Goal: Information Seeking & Learning: Learn about a topic

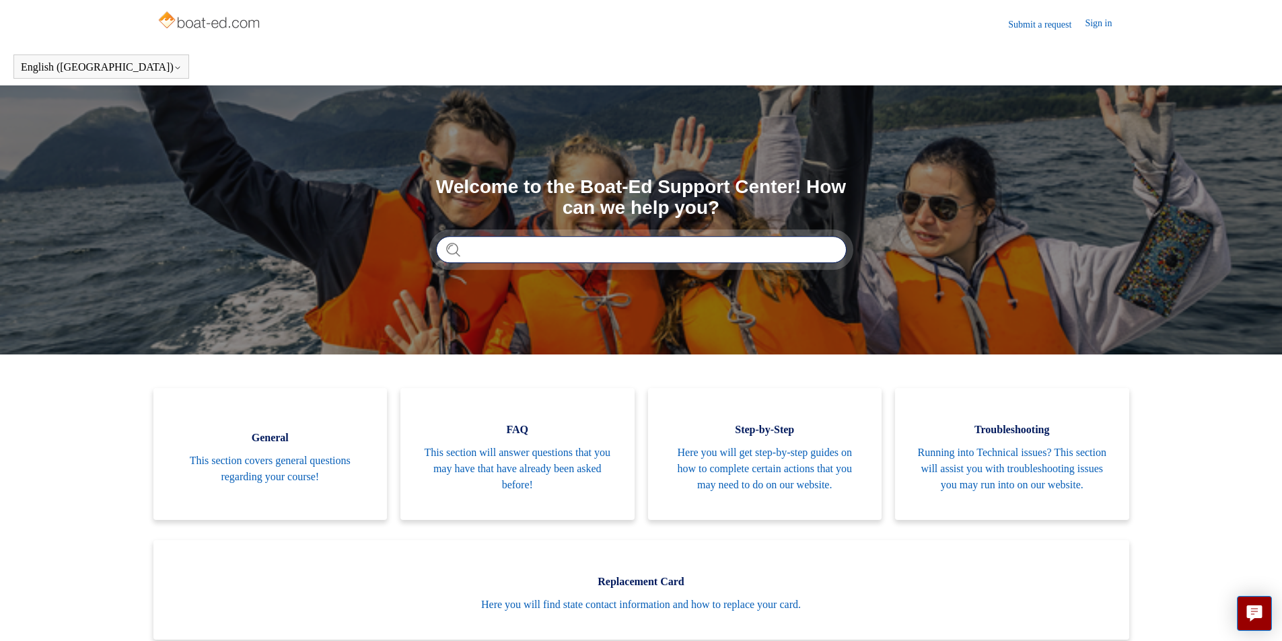
click at [584, 250] on input "Search" at bounding box center [641, 249] width 410 height 27
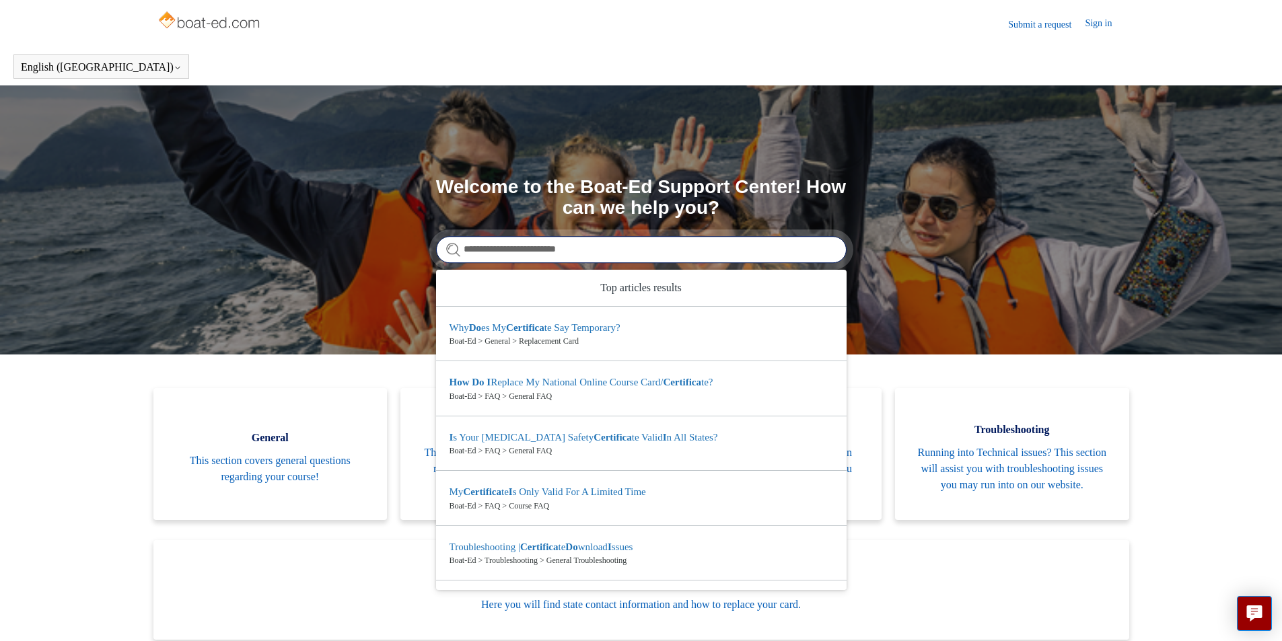
type input "**********"
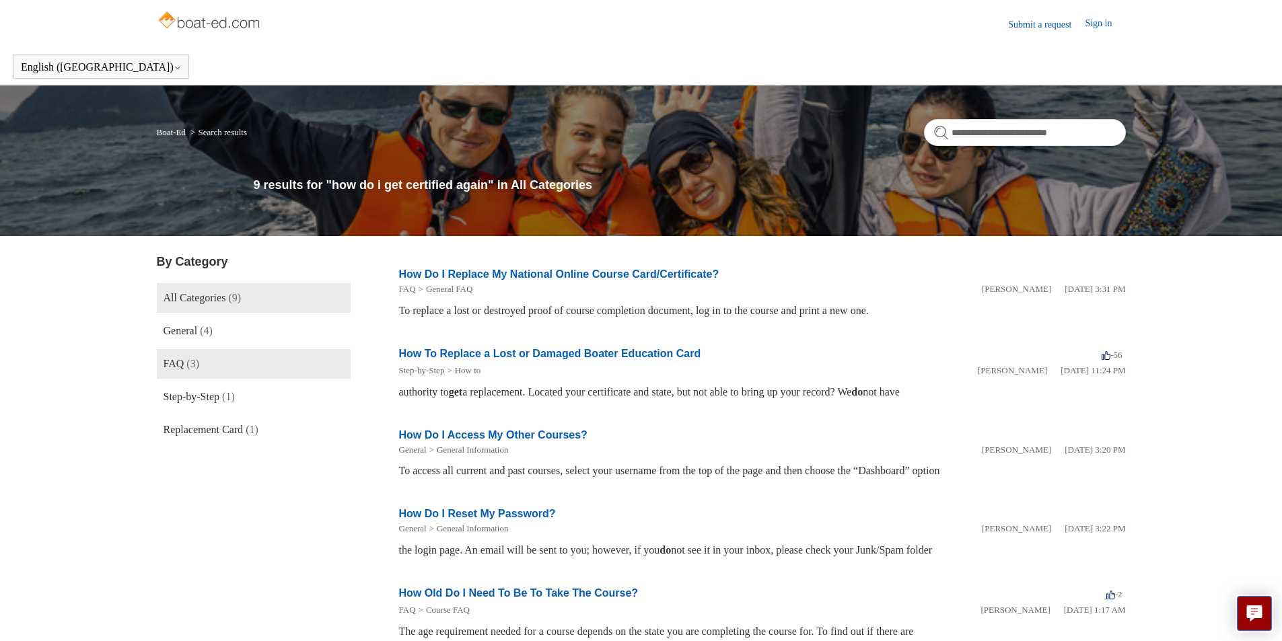
click at [245, 361] on link "FAQ (3)" at bounding box center [254, 364] width 194 height 30
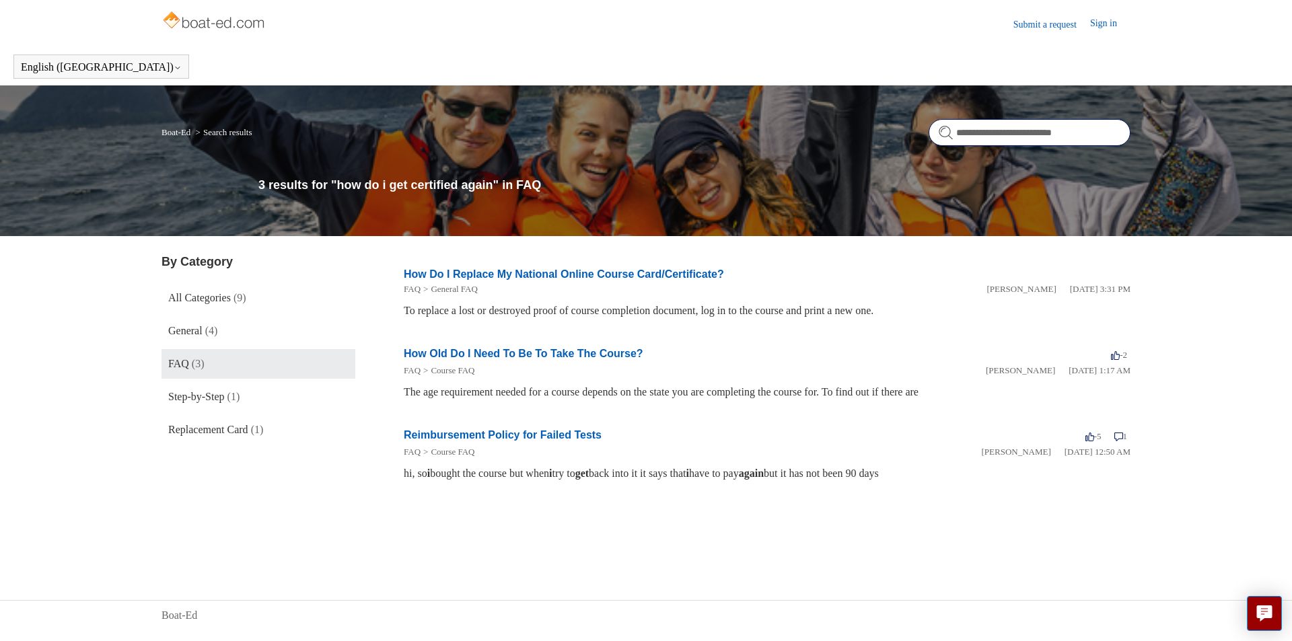
drag, startPoint x: 1103, startPoint y: 134, endPoint x: 863, endPoint y: 137, distance: 239.5
click at [863, 137] on nav "**********" at bounding box center [645, 137] width 969 height 37
click at [1107, 128] on input "**********" at bounding box center [1029, 132] width 202 height 27
click at [1111, 133] on input "**********" at bounding box center [1029, 132] width 202 height 27
click at [185, 131] on link "Boat-Ed" at bounding box center [175, 132] width 29 height 10
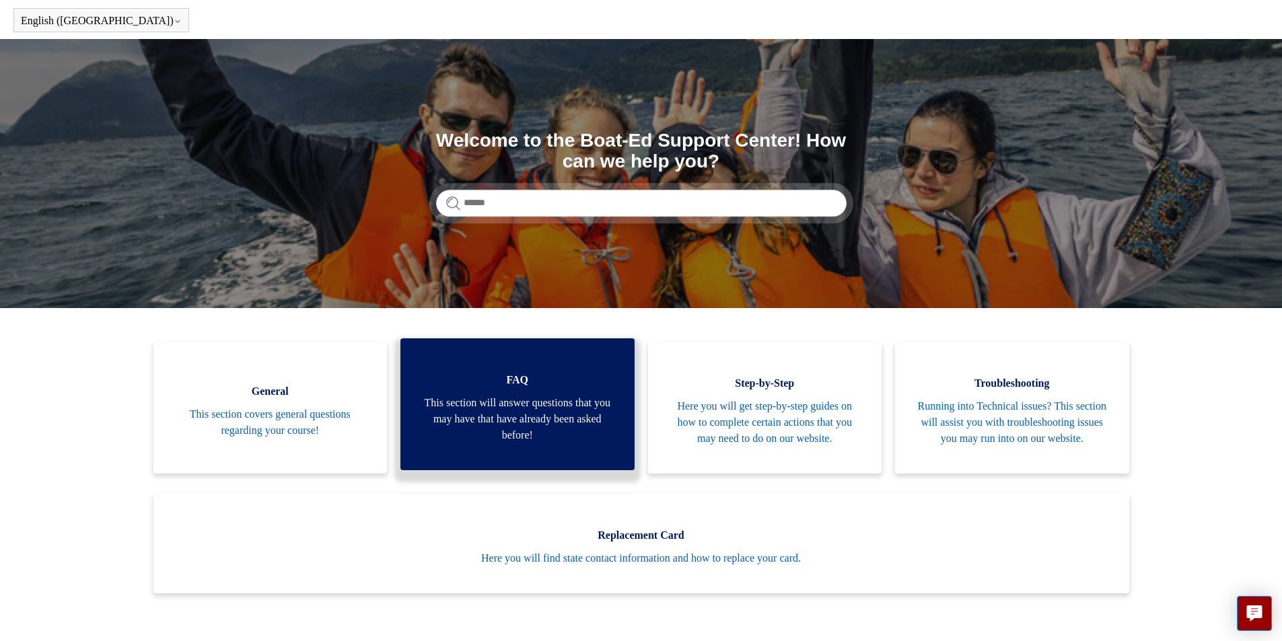
scroll to position [67, 0]
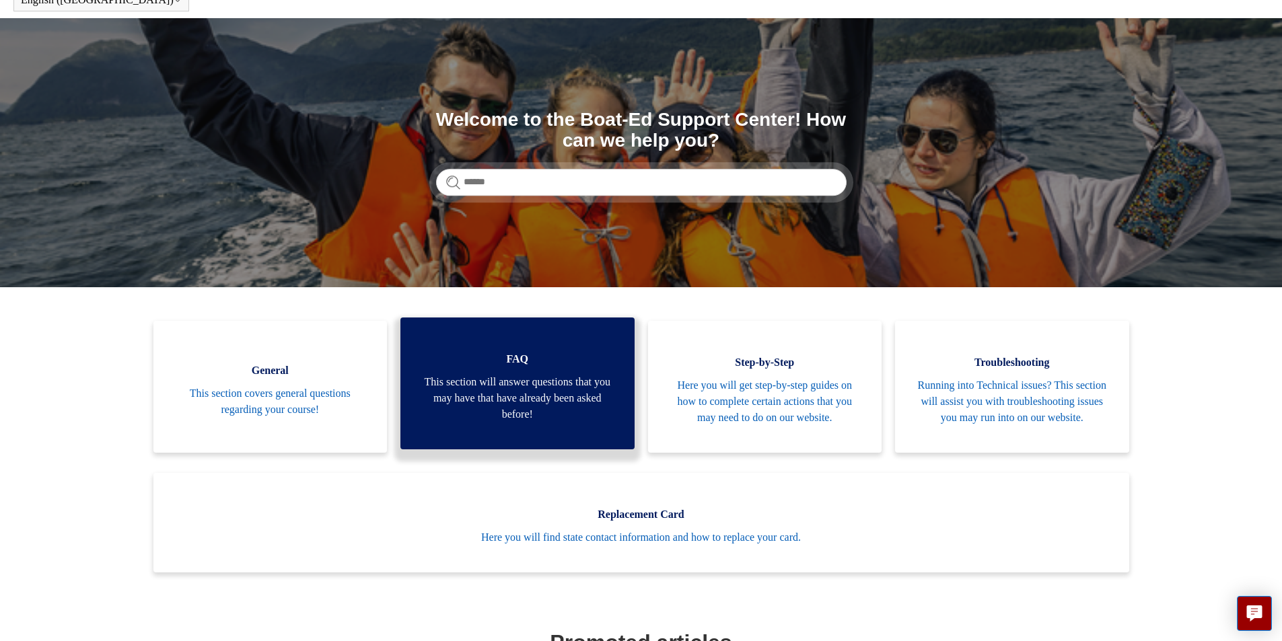
click at [471, 367] on span "FAQ" at bounding box center [517, 359] width 194 height 16
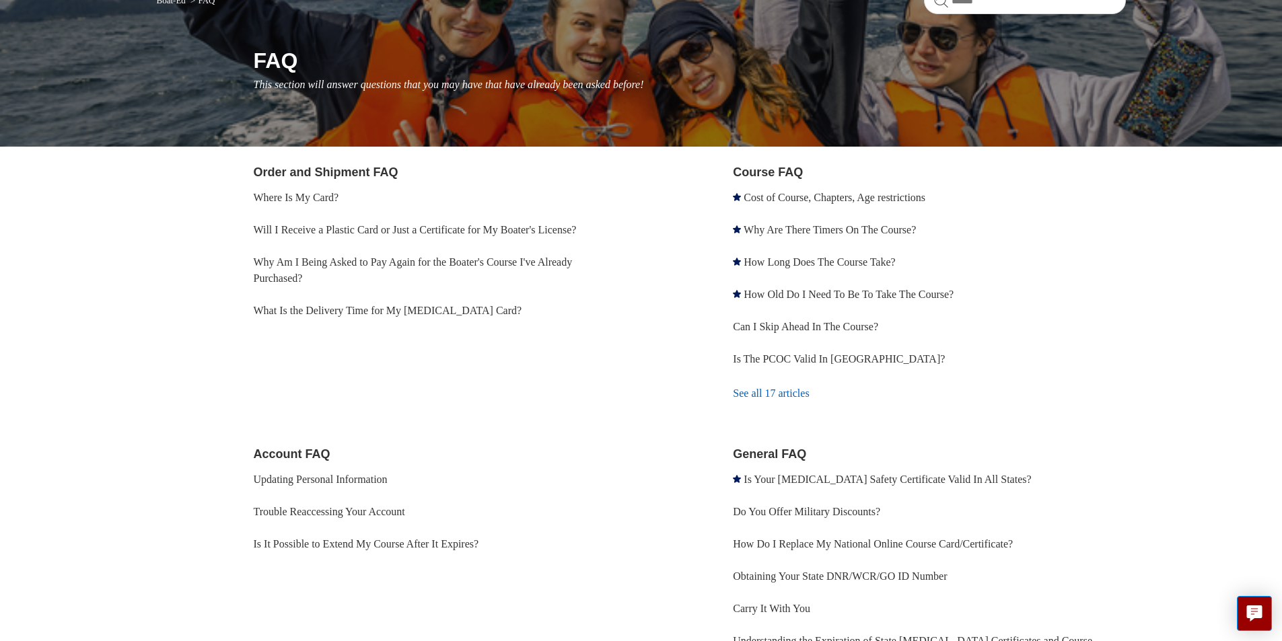
scroll to position [202, 0]
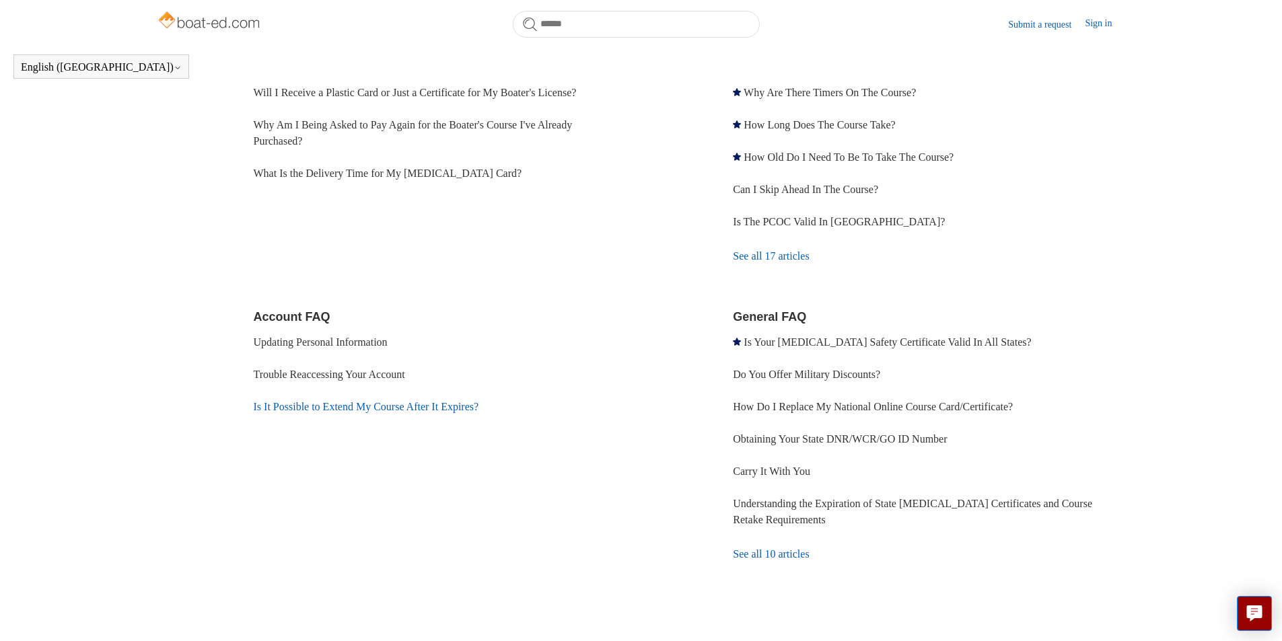
click at [411, 410] on link "Is It Possible to Extend My Course After It Expires?" at bounding box center [366, 406] width 225 height 11
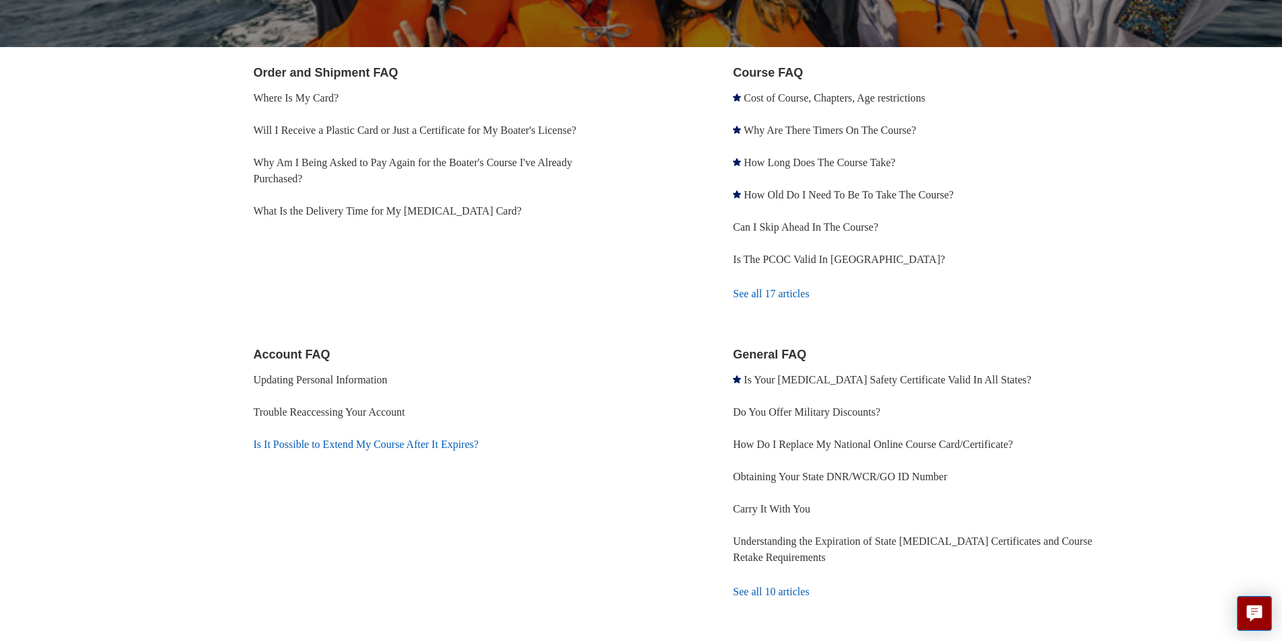
scroll to position [269, 0]
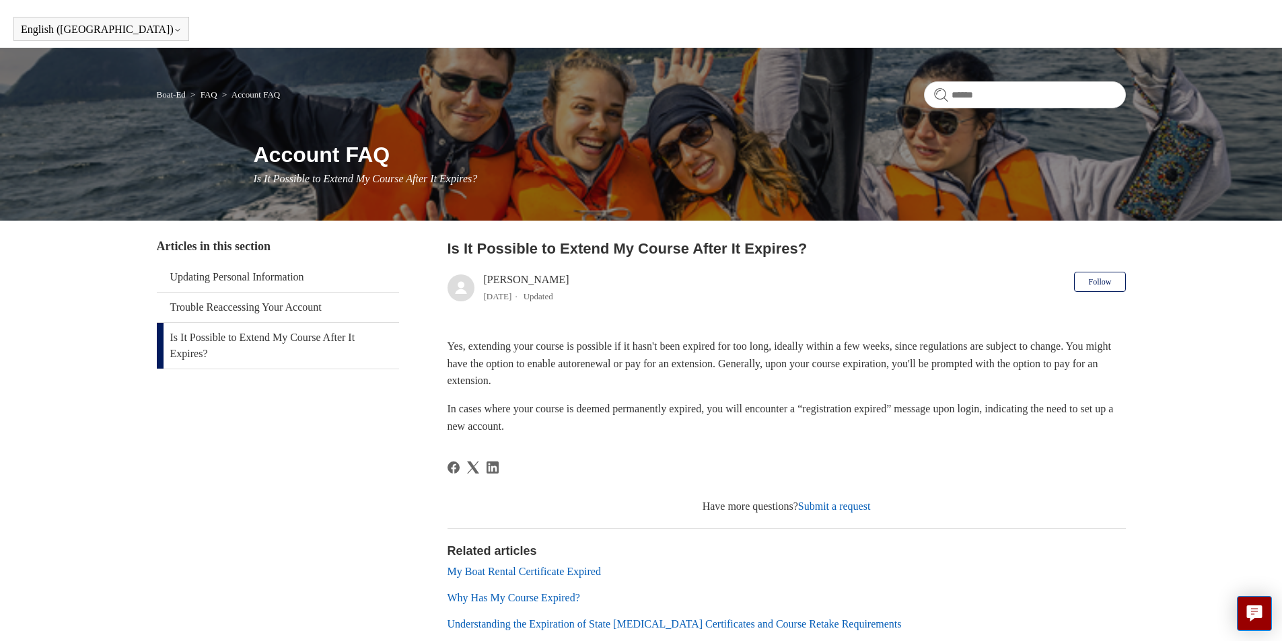
scroll to position [135, 0]
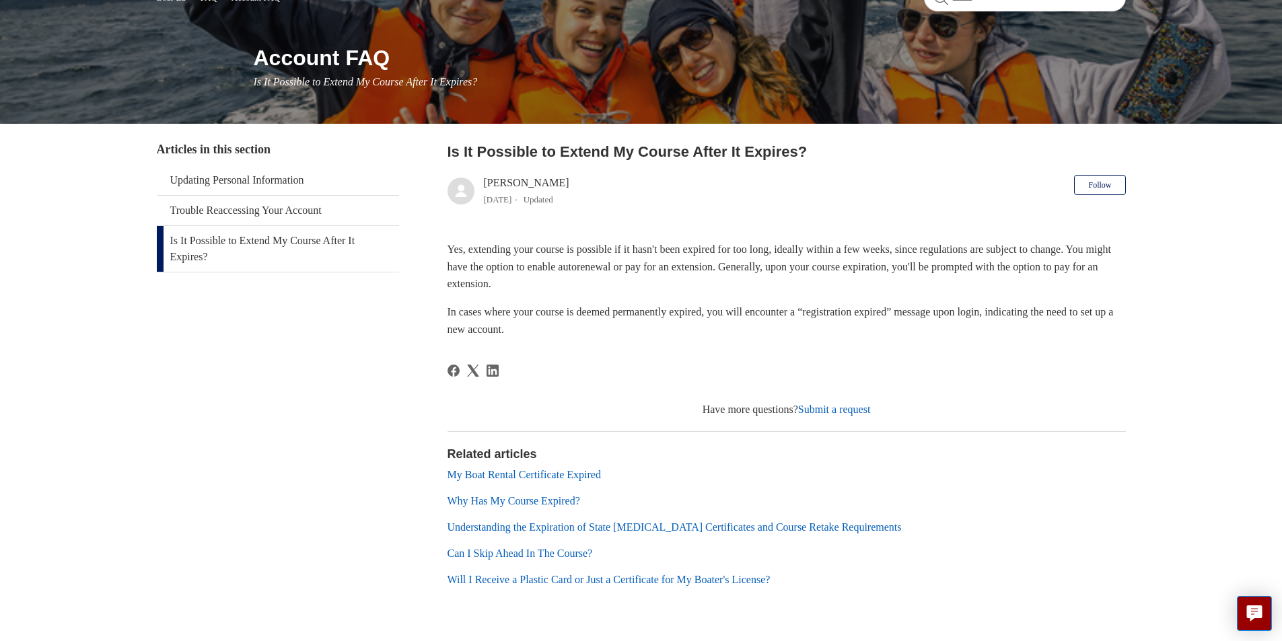
click at [523, 475] on link "My Boat Rental Certificate Expired" at bounding box center [523, 474] width 153 height 11
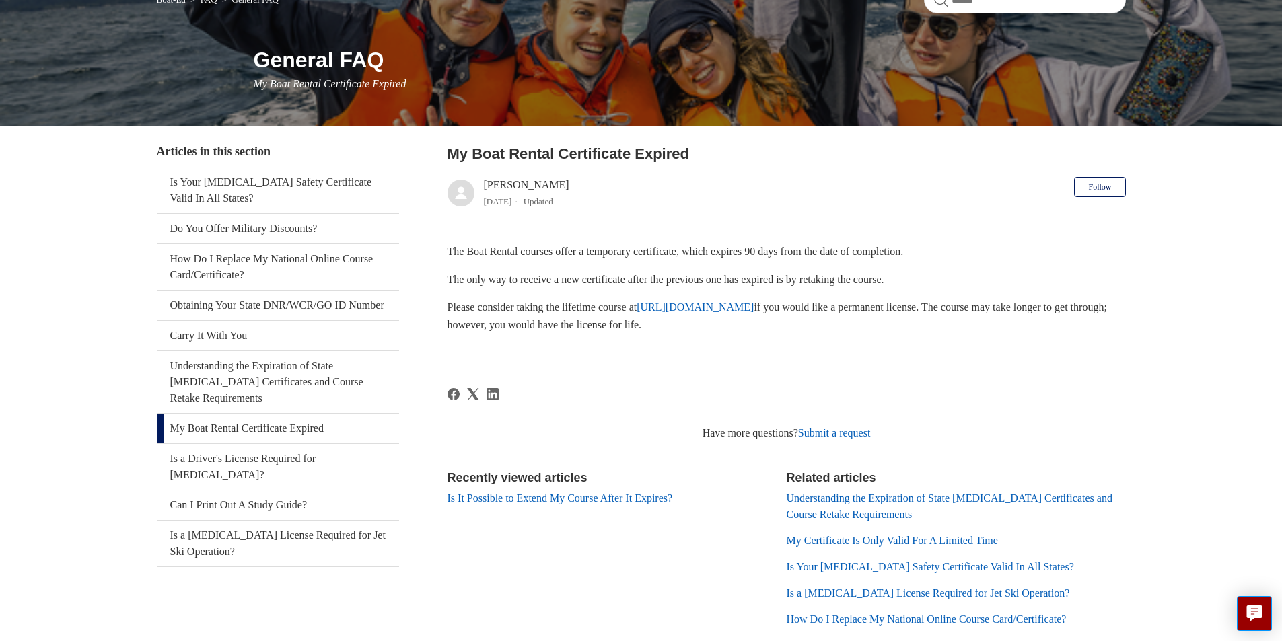
scroll to position [135, 0]
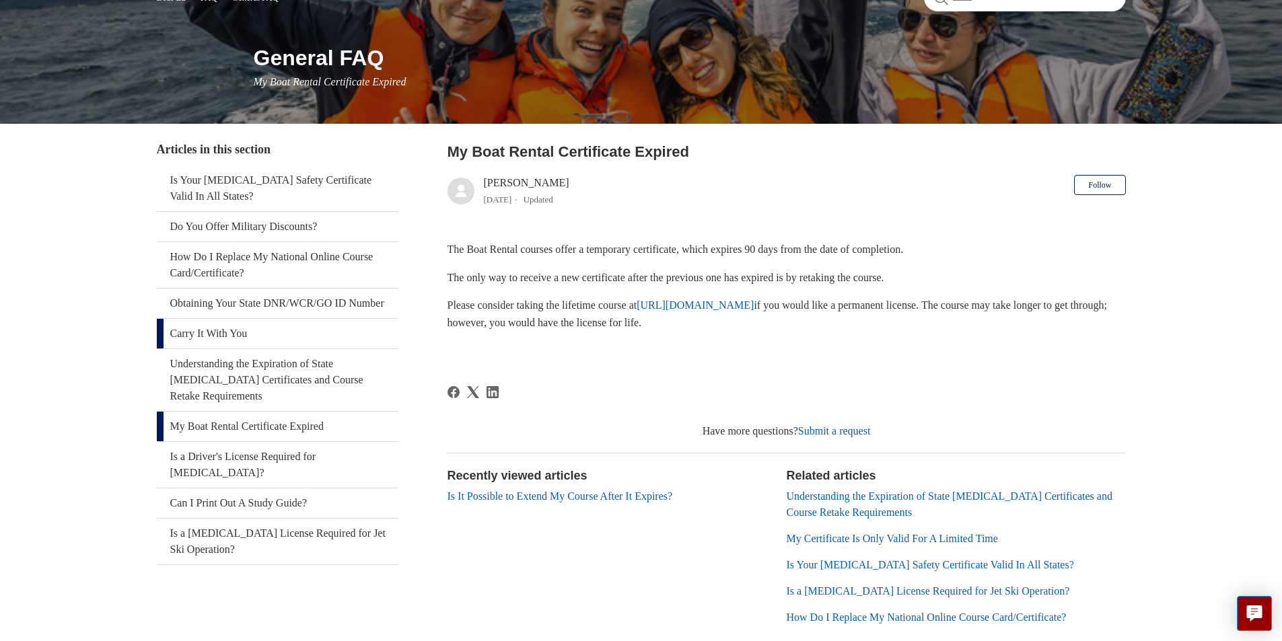
click at [236, 348] on link "Carry It With You" at bounding box center [278, 334] width 242 height 30
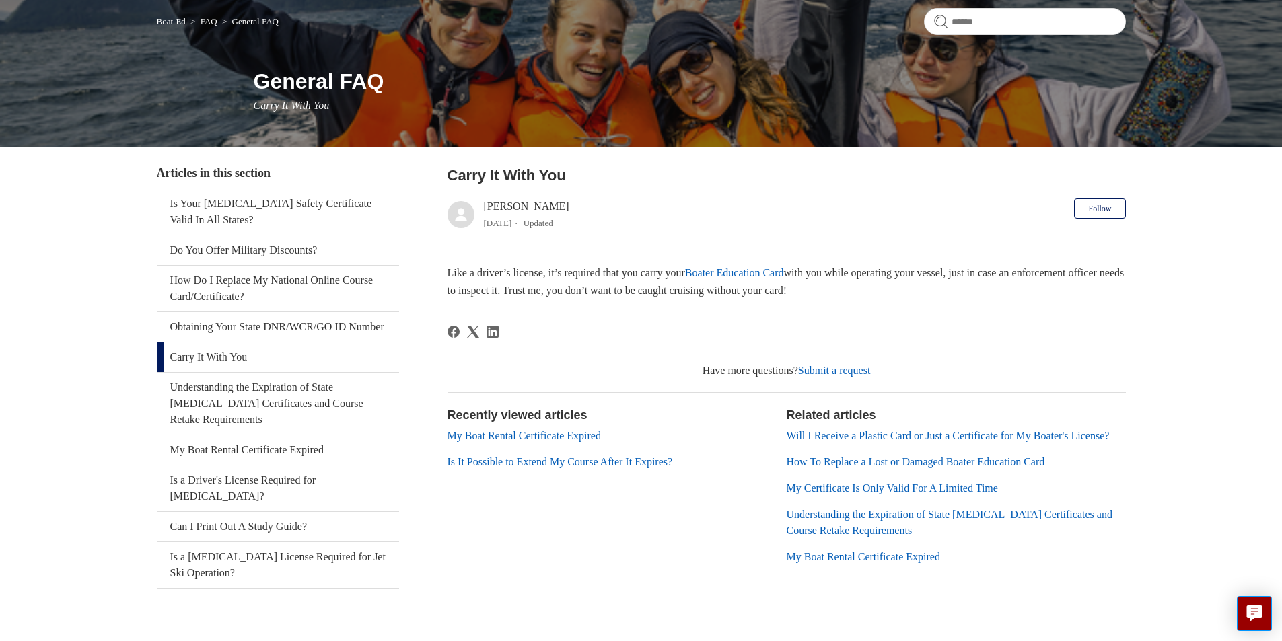
scroll to position [135, 0]
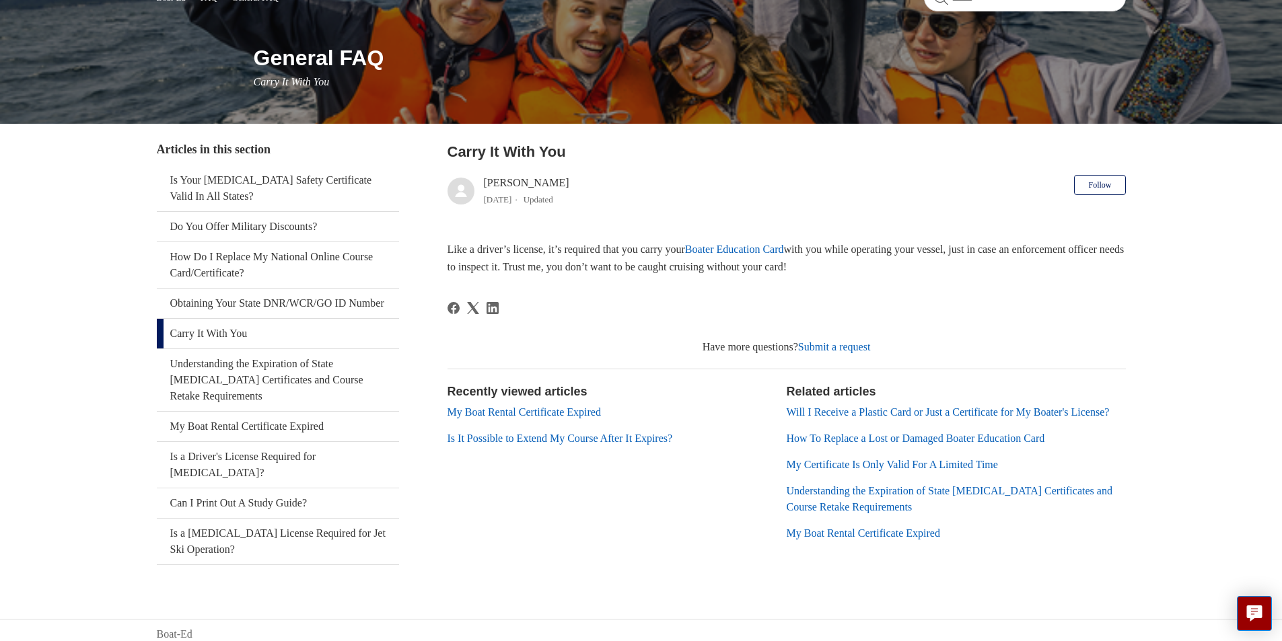
click at [852, 470] on link "My Certificate Is Only Valid For A Limited Time" at bounding box center [891, 464] width 211 height 11
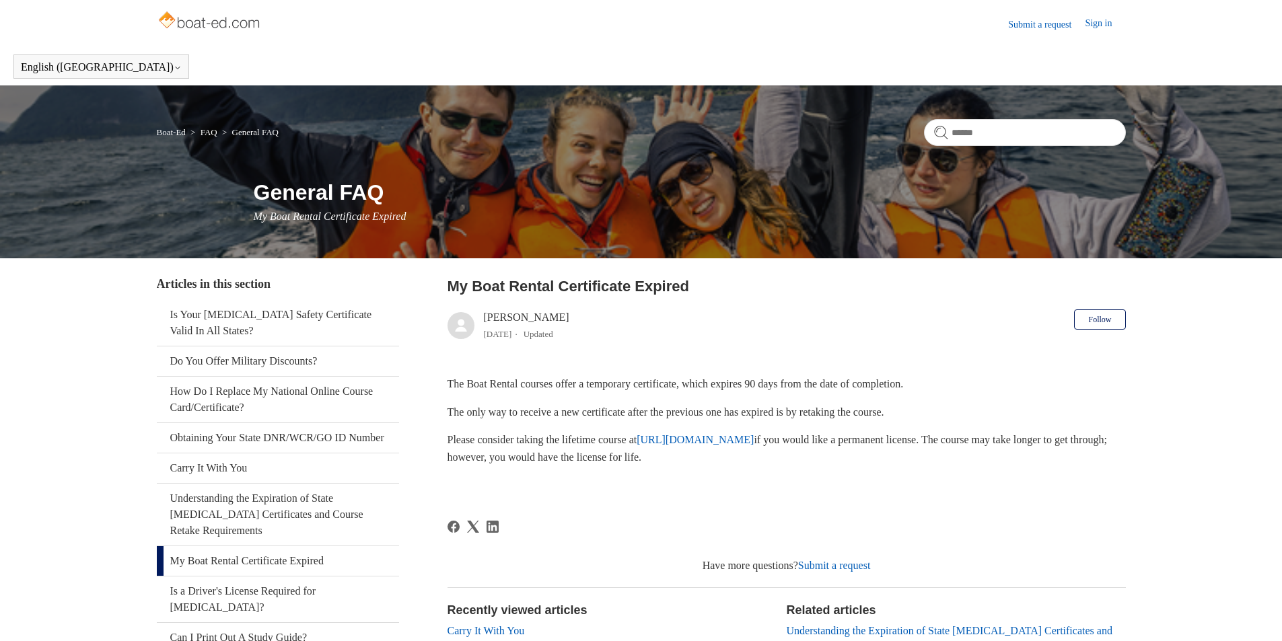
scroll to position [135, 0]
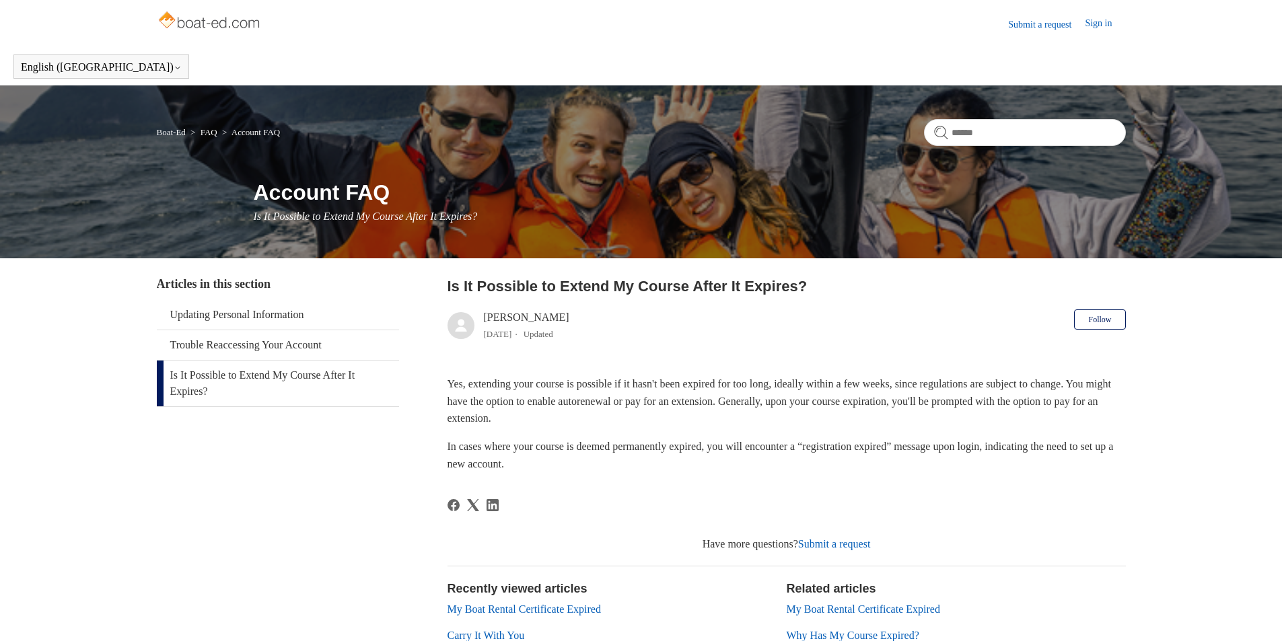
scroll to position [135, 0]
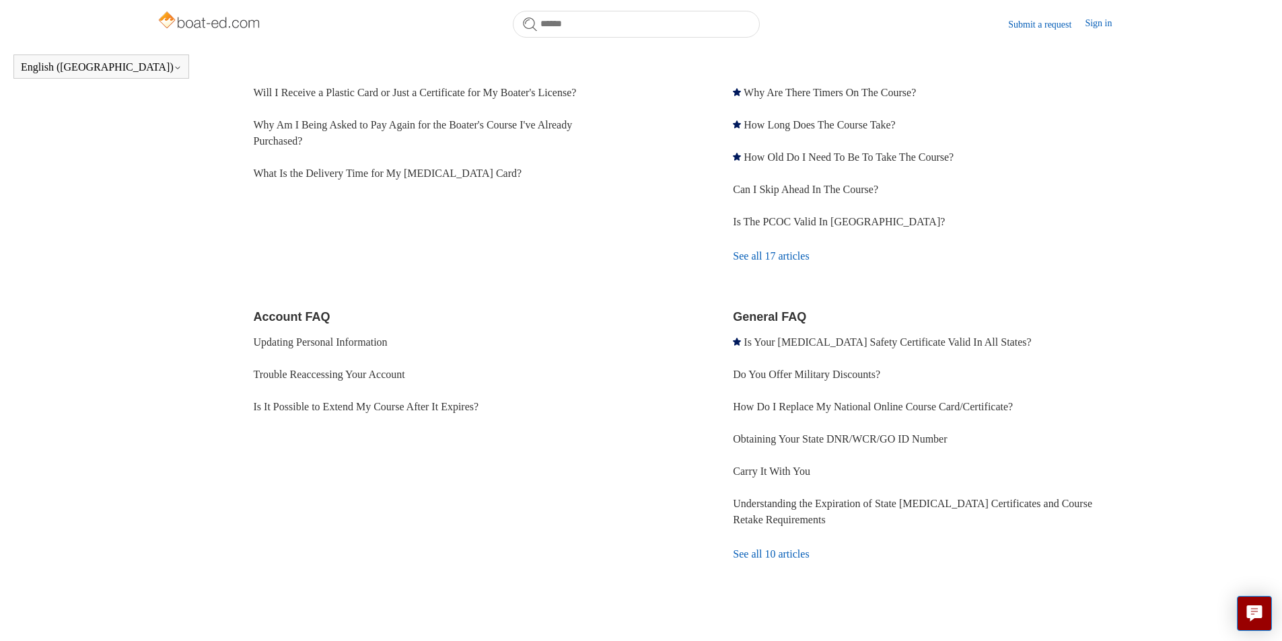
scroll to position [269, 0]
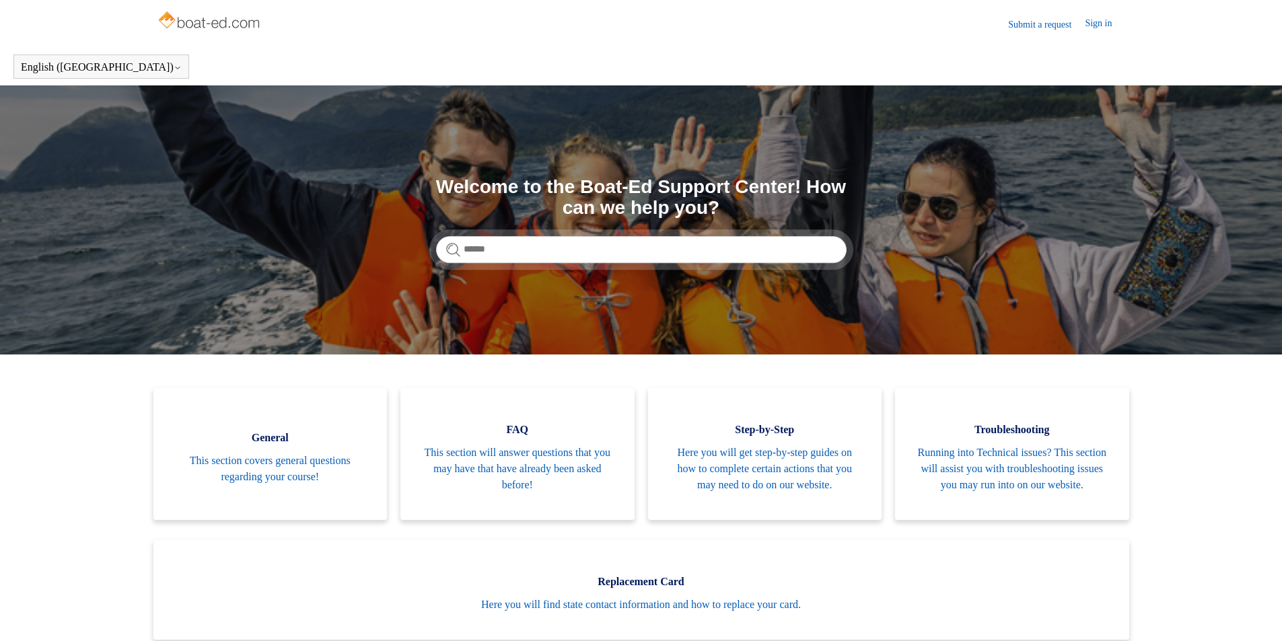
scroll to position [68, 0]
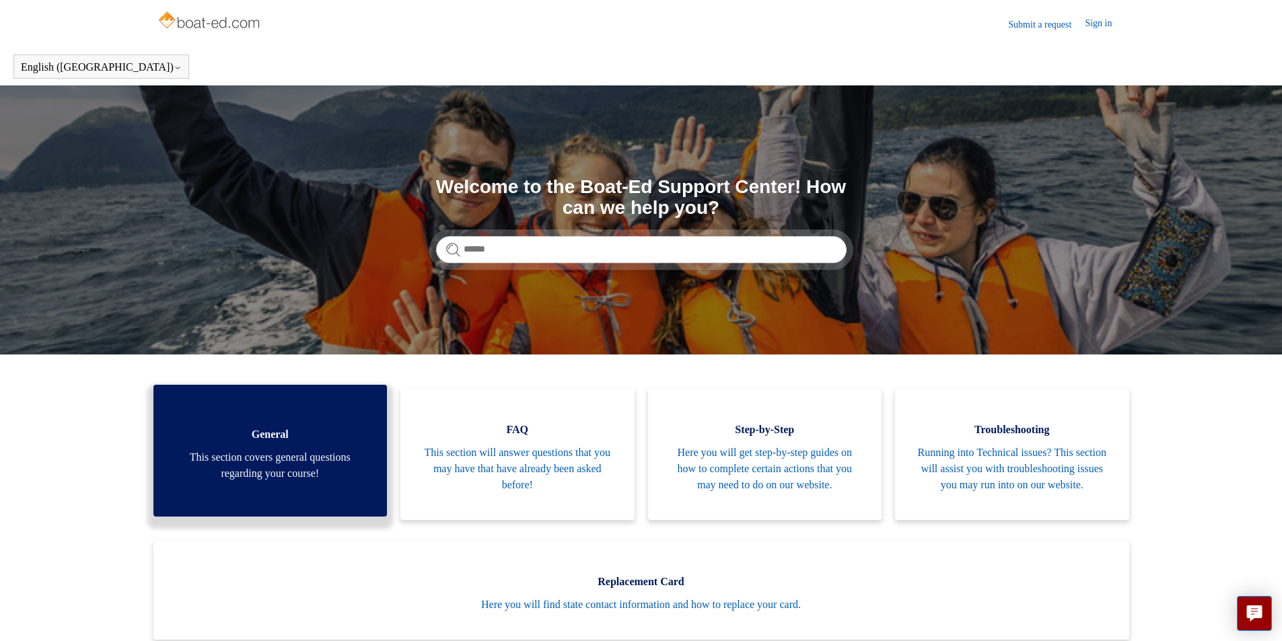
click at [292, 481] on span "This section covers general questions regarding your course!" at bounding box center [271, 465] width 194 height 32
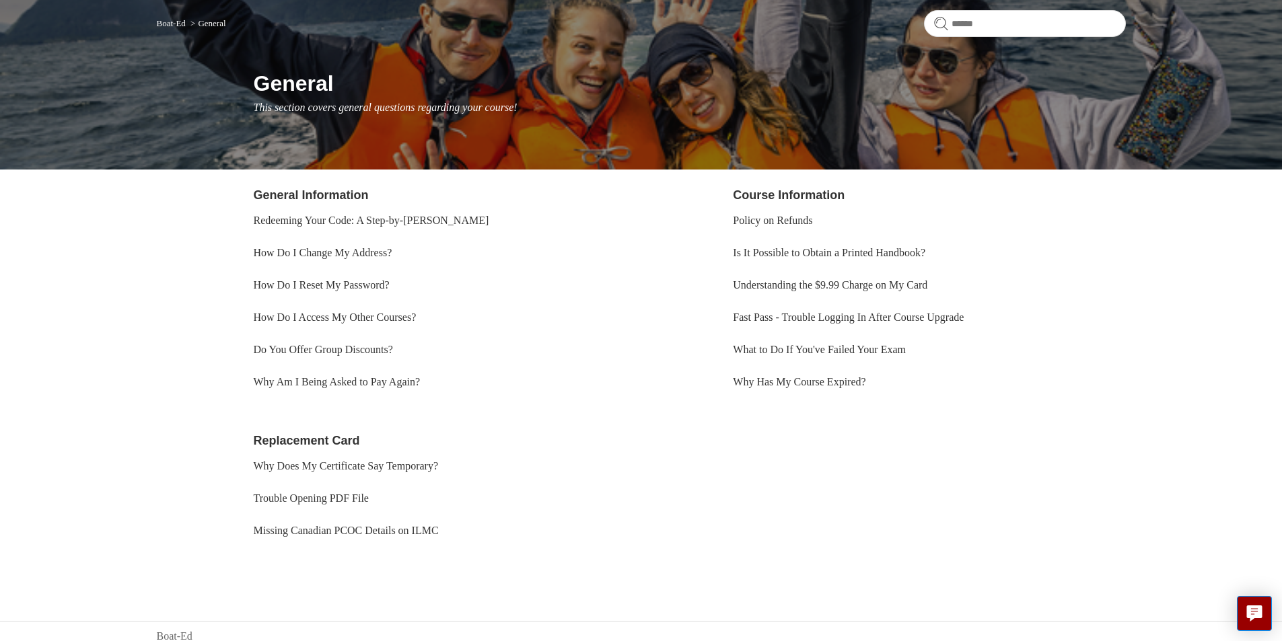
scroll to position [119, 0]
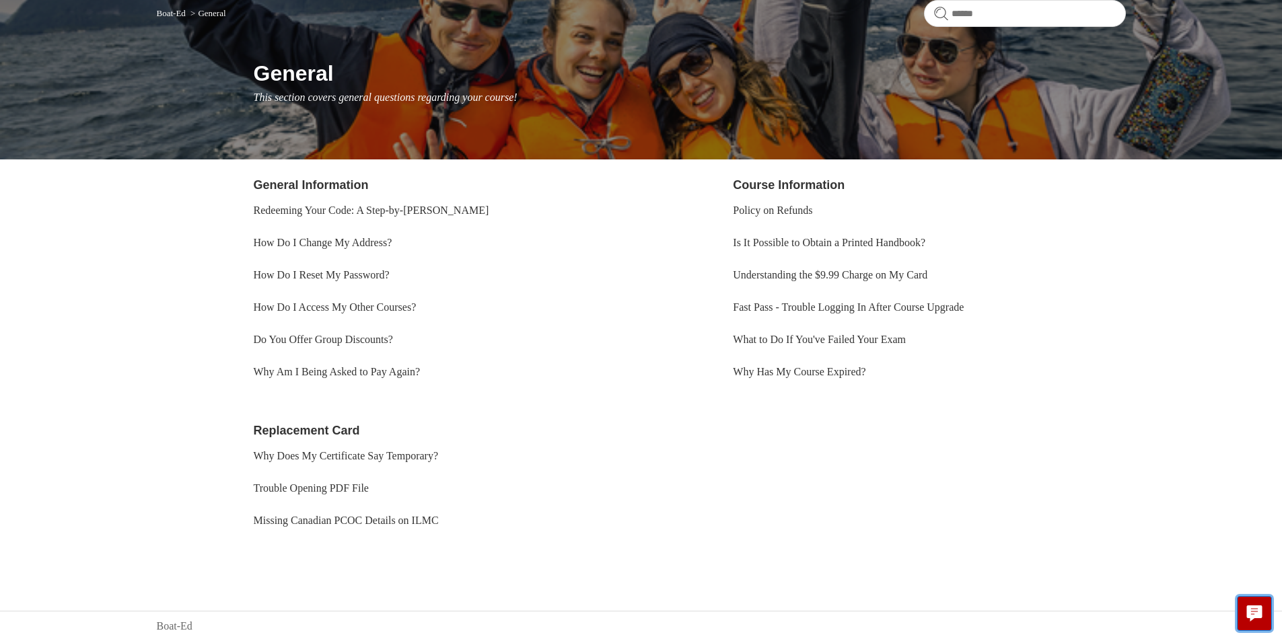
click at [1263, 618] on button "Live chat" at bounding box center [1253, 613] width 35 height 35
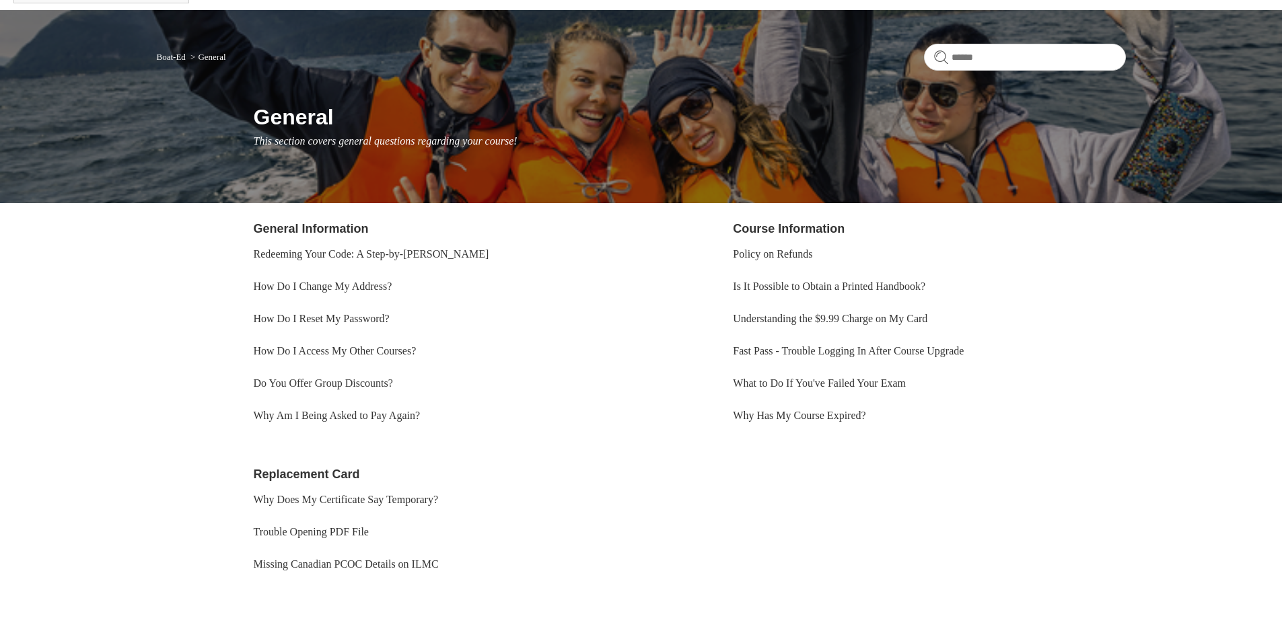
scroll to position [0, 0]
